Goal: Check status

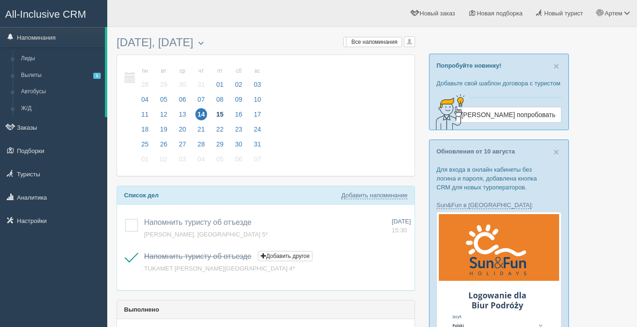
click at [219, 112] on span "15" at bounding box center [220, 114] width 12 height 12
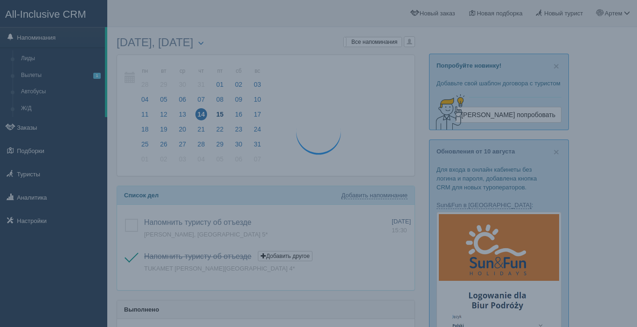
scroll to position [0, 0]
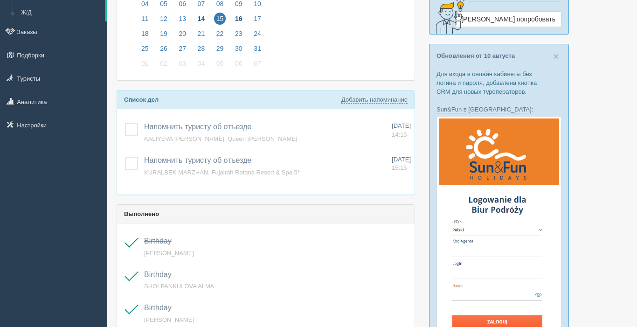
scroll to position [96, 0]
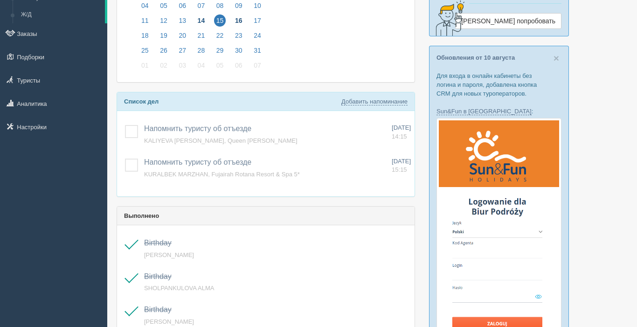
click at [237, 17] on span "16" at bounding box center [239, 20] width 12 height 12
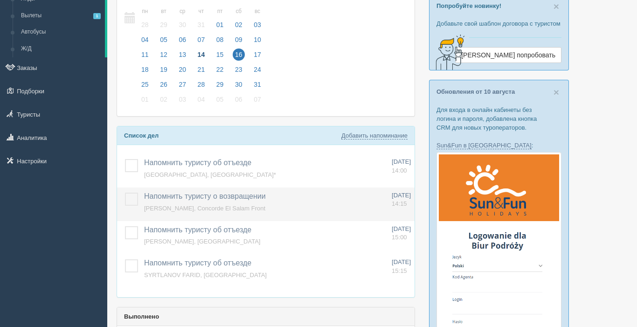
scroll to position [62, 0]
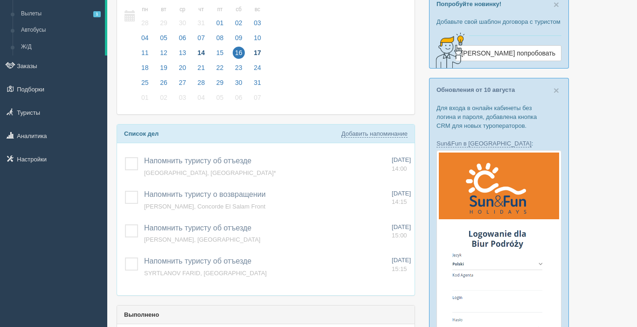
click at [258, 52] on span "17" at bounding box center [258, 53] width 12 height 12
